Goal: Task Accomplishment & Management: Use online tool/utility

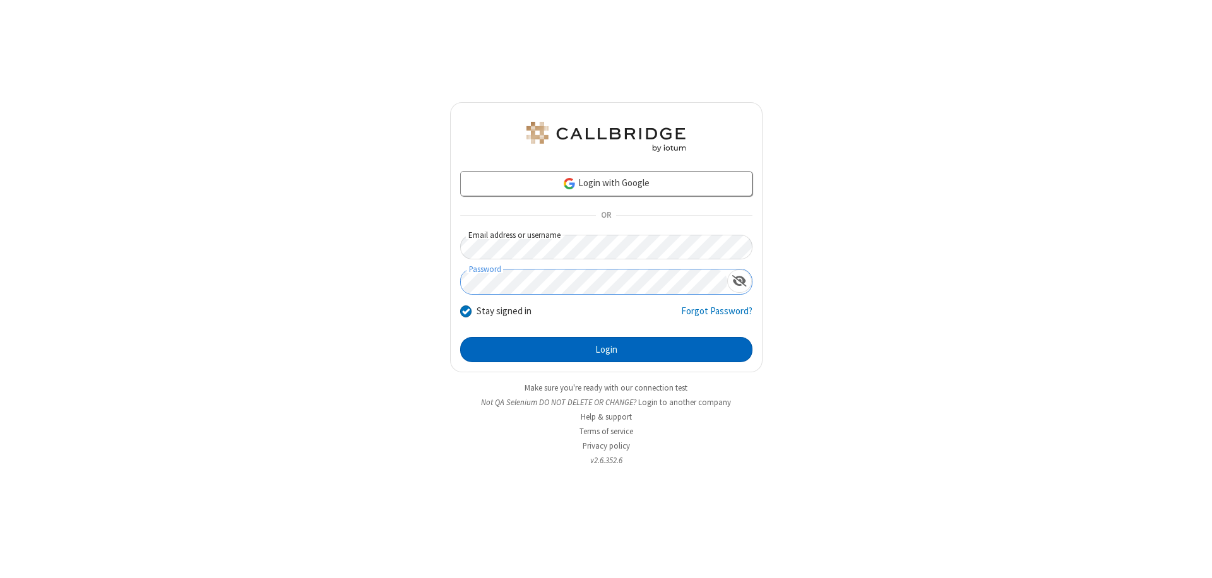
click at [606, 350] on button "Login" at bounding box center [606, 349] width 292 height 25
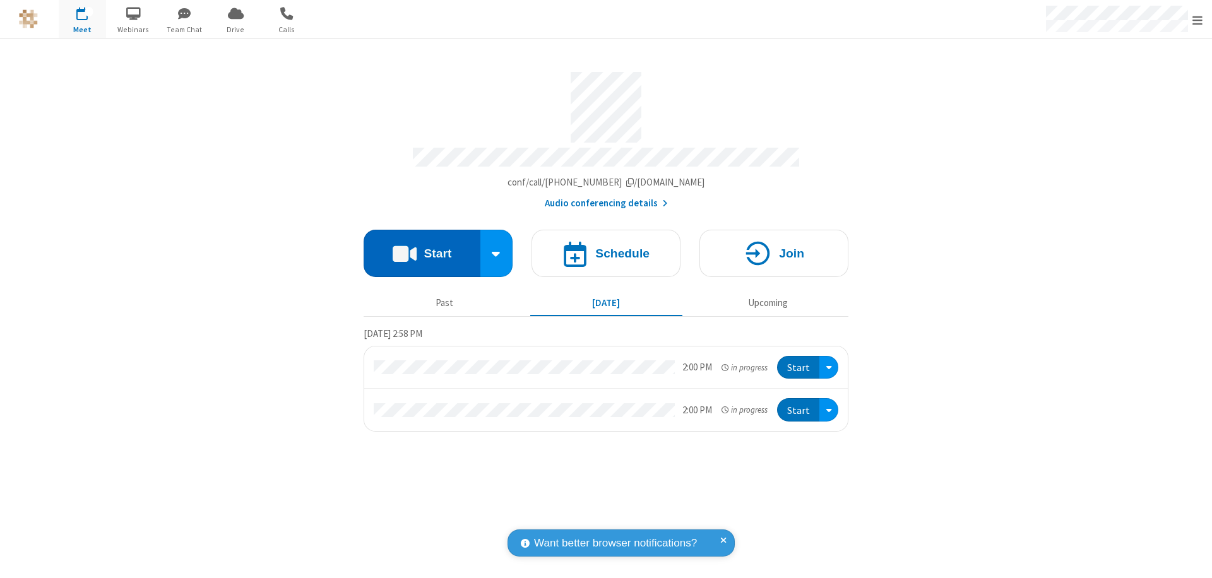
click at [422, 248] on button "Start" at bounding box center [422, 253] width 117 height 47
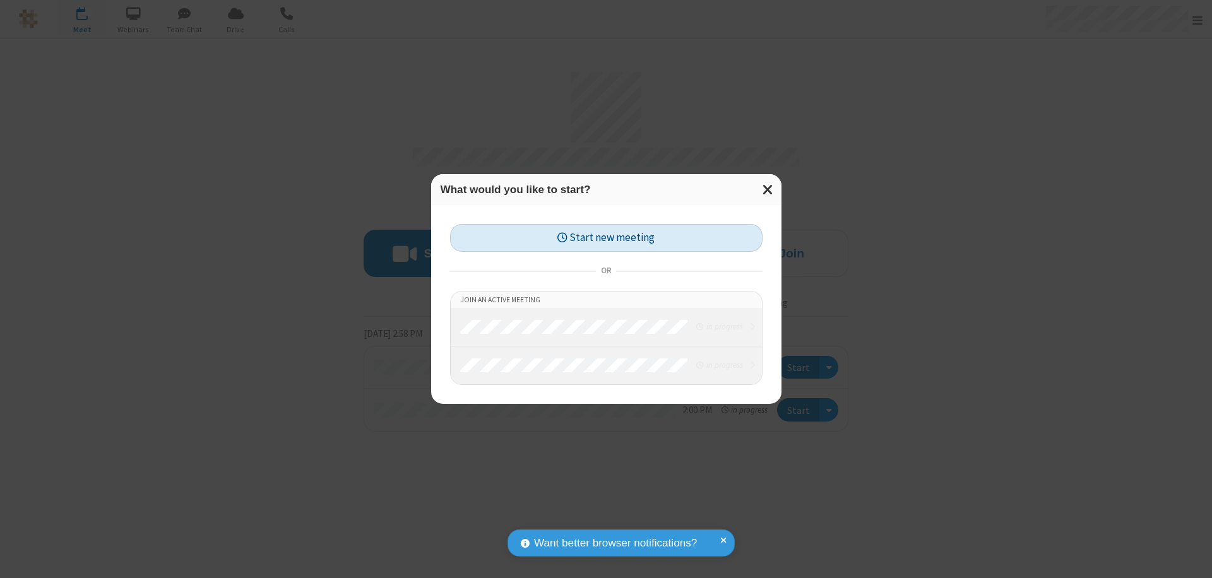
click at [606, 238] on button "Start new meeting" at bounding box center [606, 238] width 313 height 28
